Goal: Task Accomplishment & Management: Manage account settings

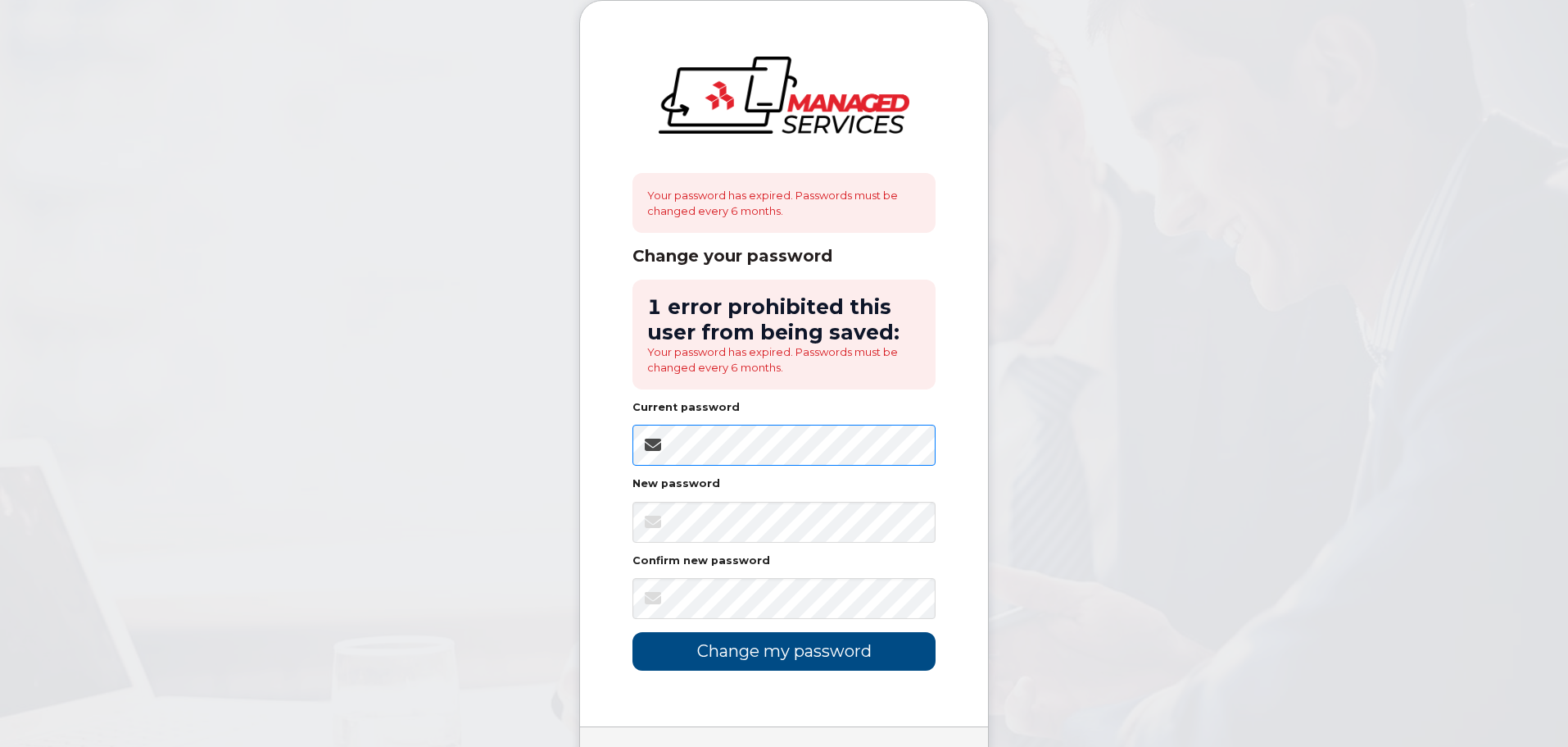
scroll to position [82, 0]
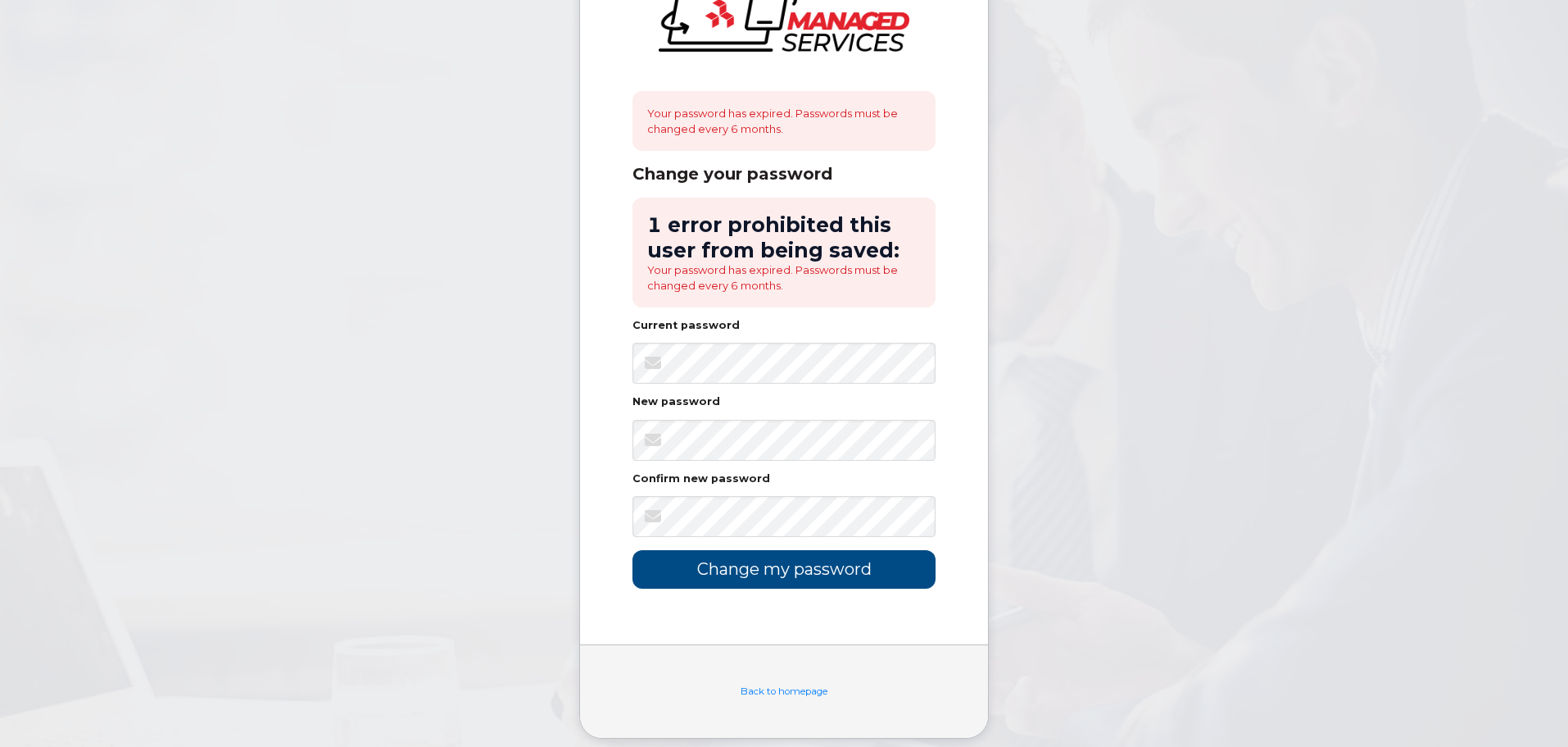
click at [778, 387] on form "1 error prohibited this user from being saved: Your password has expired. Passw…" at bounding box center [784, 392] width 303 height 391
click at [632, 550] on input "Change my password" at bounding box center [784, 569] width 303 height 39
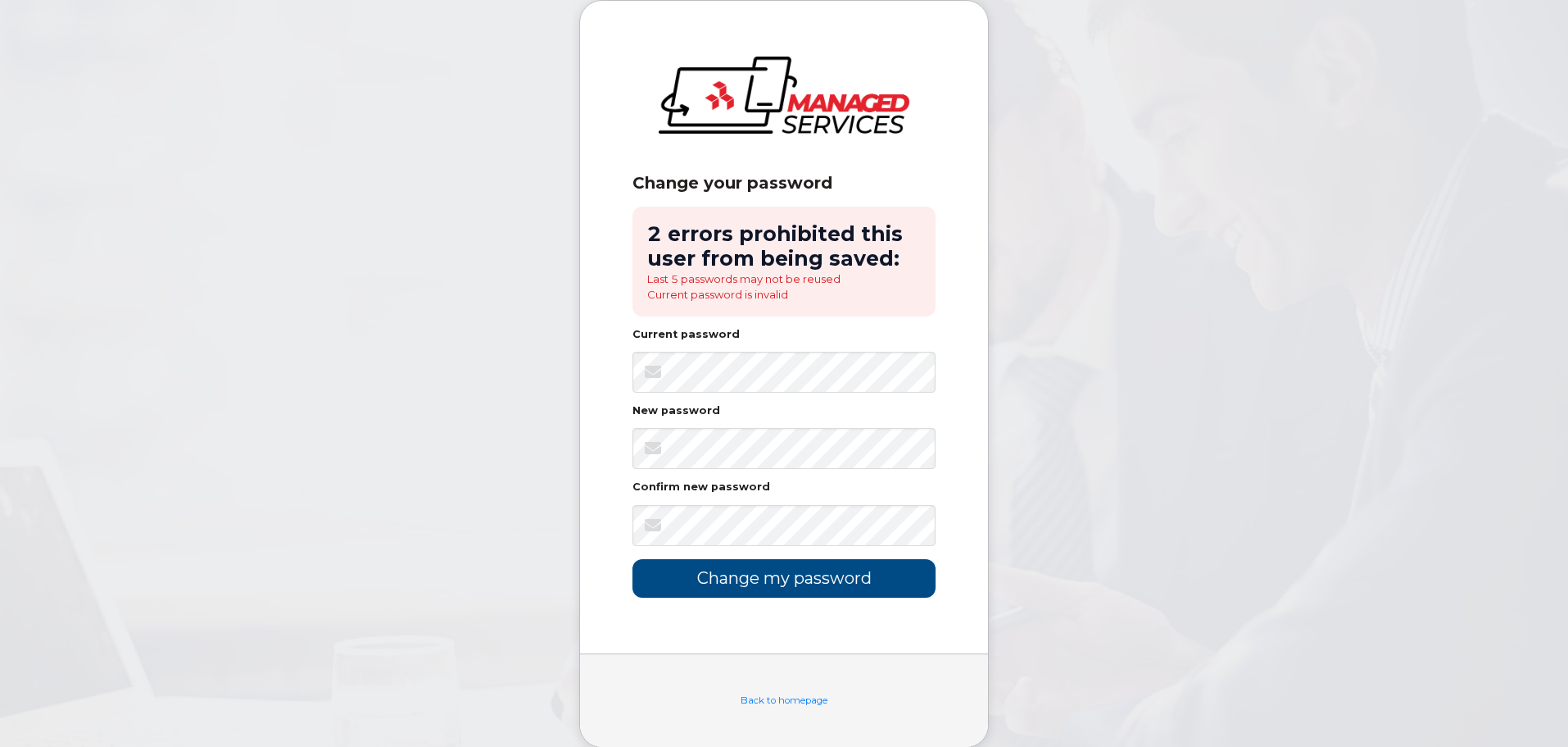
click at [710, 475] on form "2 errors prohibited this user from being saved: Last 5 passwords may not be reu…" at bounding box center [784, 402] width 303 height 391
click at [632, 559] on input "Change my password" at bounding box center [784, 578] width 303 height 39
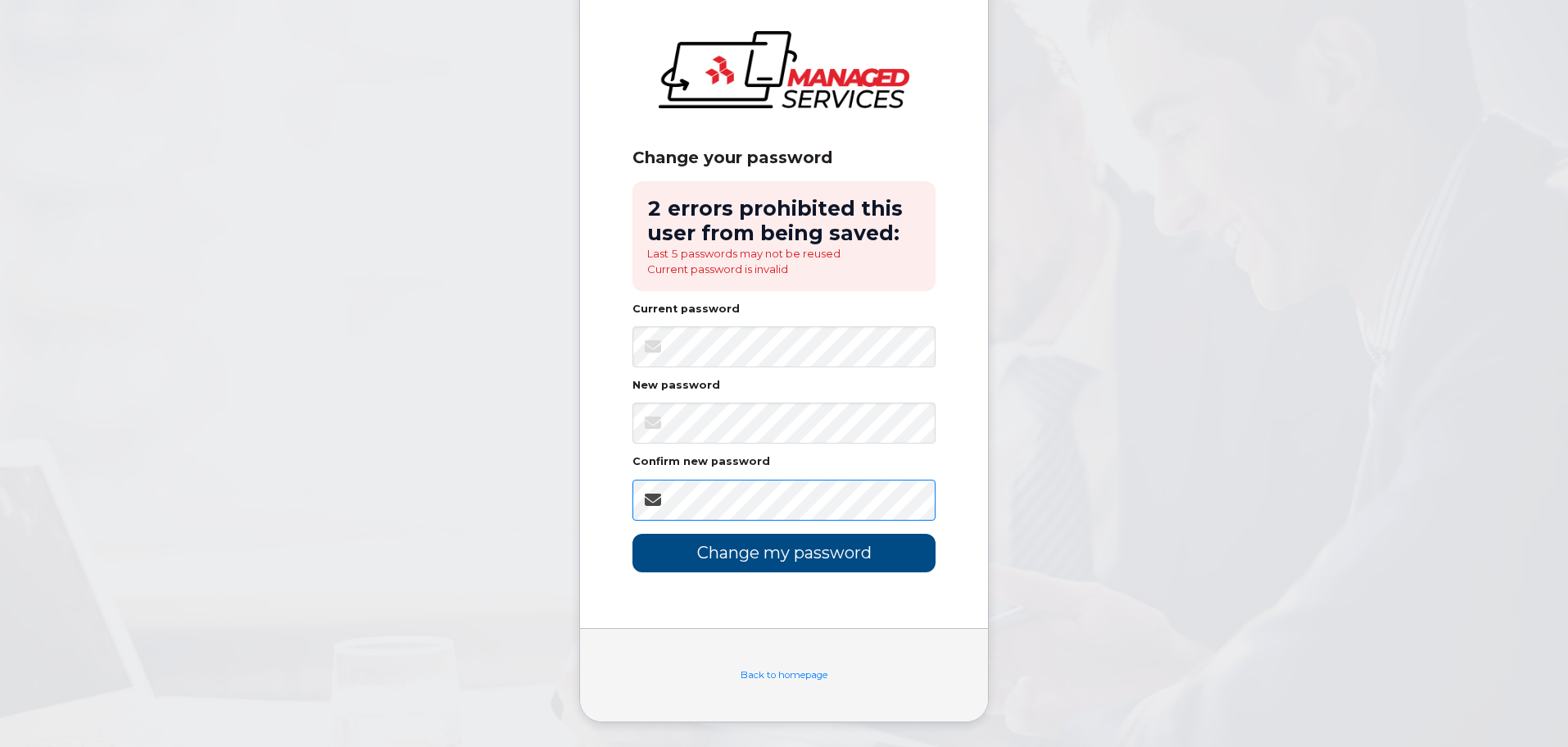
click at [632, 534] on input "Change my password" at bounding box center [784, 553] width 303 height 39
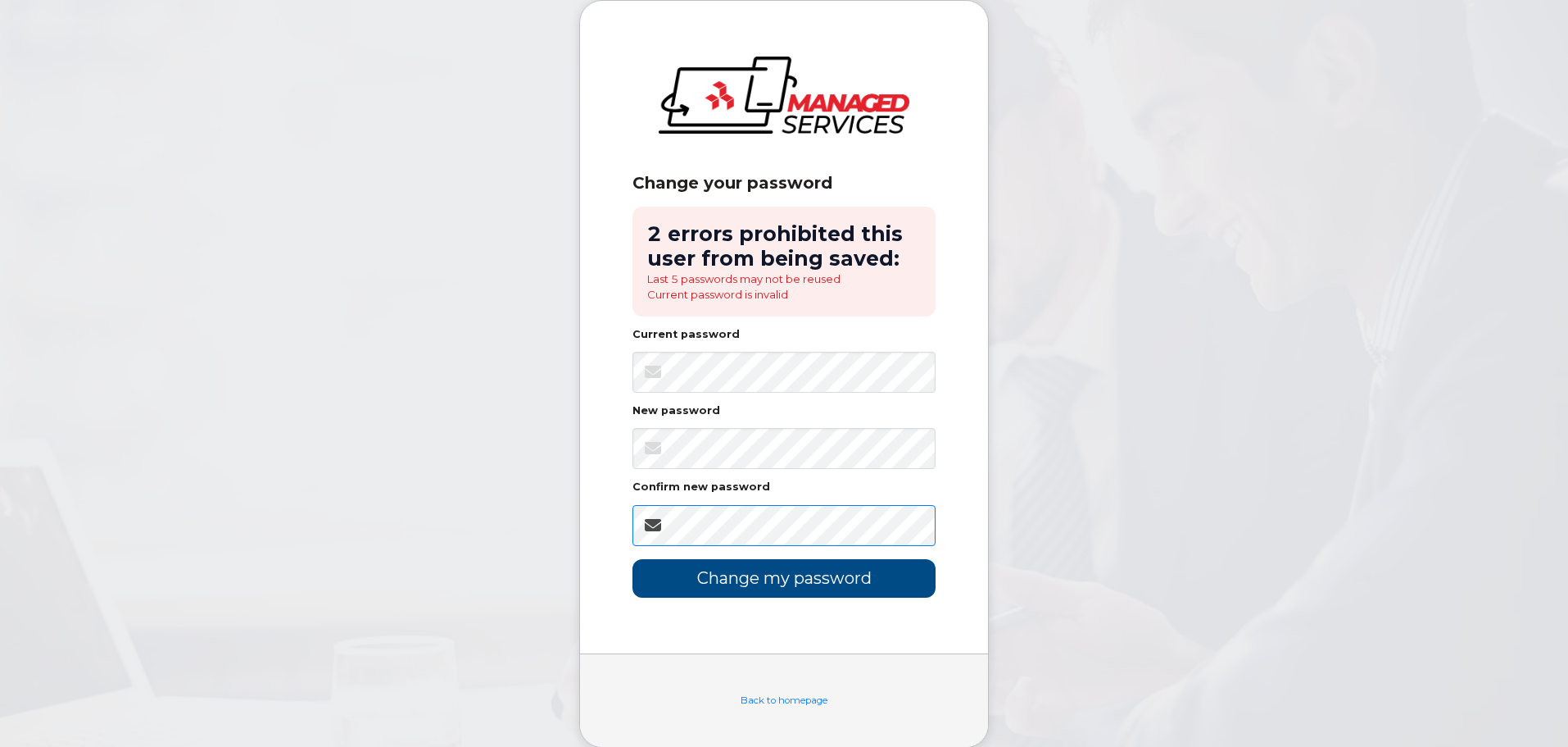
click at [632, 559] on input "Change my password" at bounding box center [784, 578] width 303 height 39
click at [728, 342] on div "Current password" at bounding box center [784, 338] width 303 height 17
click at [632, 559] on input "Change my password" at bounding box center [784, 578] width 303 height 39
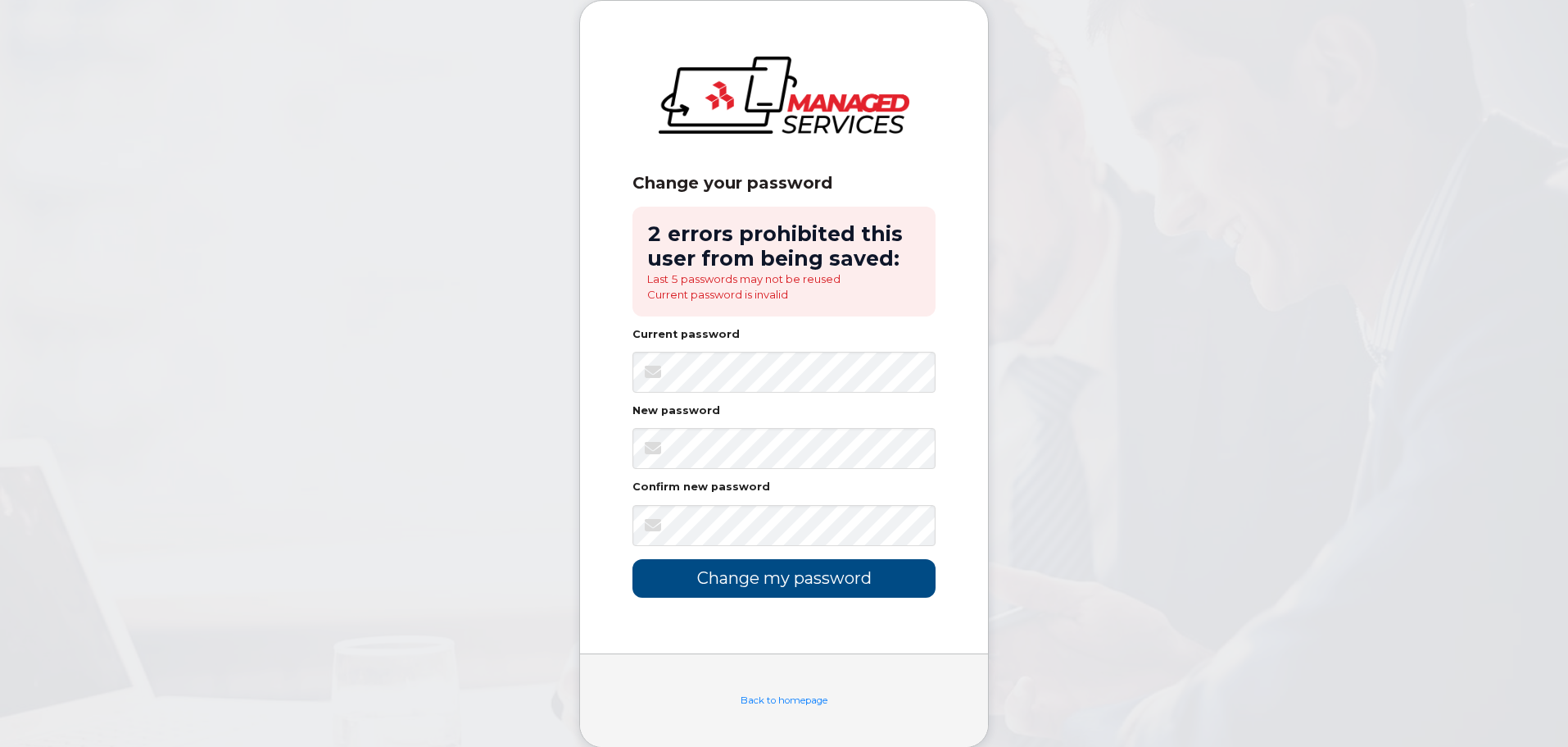
click at [1212, 395] on body "Change your password 2 errors prohibited this user from being saved: Last 5 pas…" at bounding box center [784, 386] width 1568 height 772
click at [389, 223] on body "Change your password 2 errors prohibited this user from being saved: Last 5 pas…" at bounding box center [784, 386] width 1568 height 772
